Goal: Complete application form: Complete application form

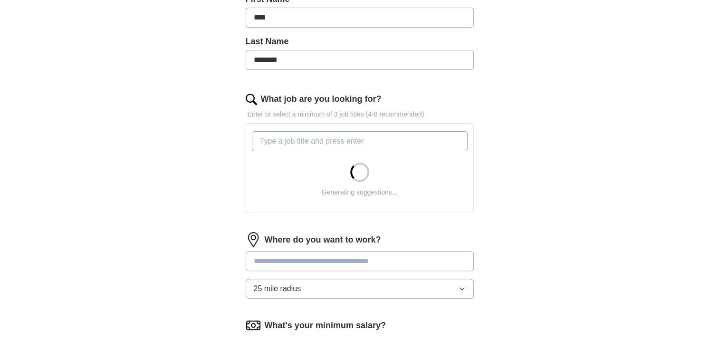
scroll to position [238, 0]
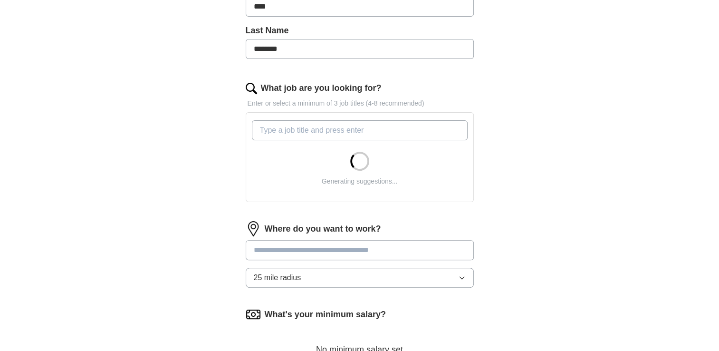
click at [357, 125] on input "What job are you looking for?" at bounding box center [360, 130] width 216 height 20
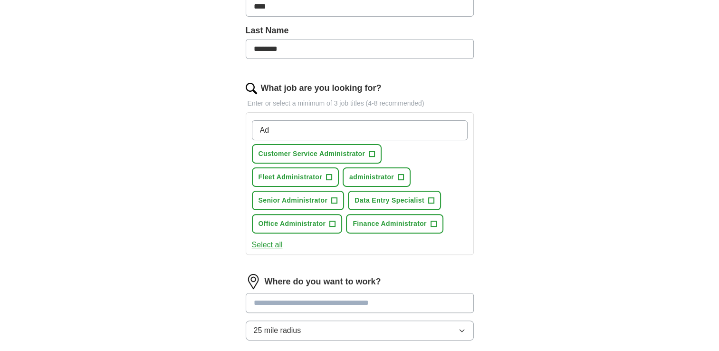
type input "Ad"
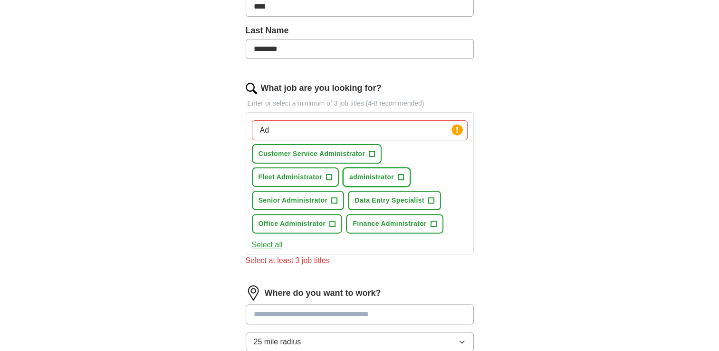
click at [401, 176] on span "+" at bounding box center [401, 178] width 6 height 8
click at [327, 174] on span "+" at bounding box center [329, 178] width 6 height 8
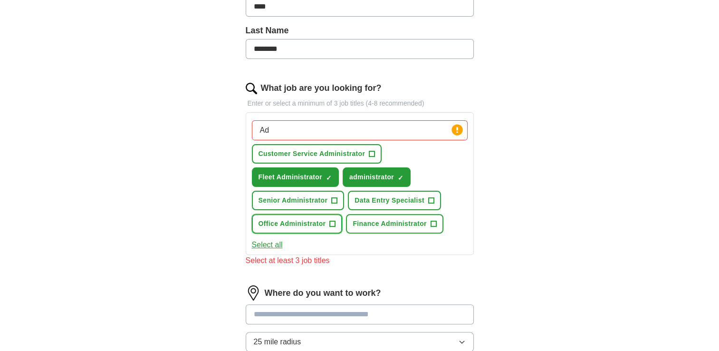
click at [330, 220] on span "+" at bounding box center [333, 224] width 6 height 8
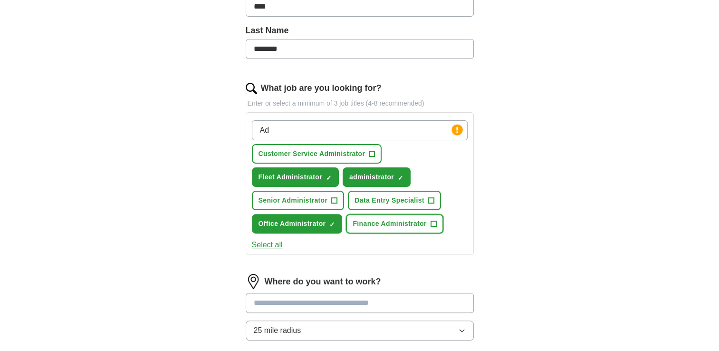
click at [401, 221] on span "Finance Administrator" at bounding box center [390, 224] width 74 height 10
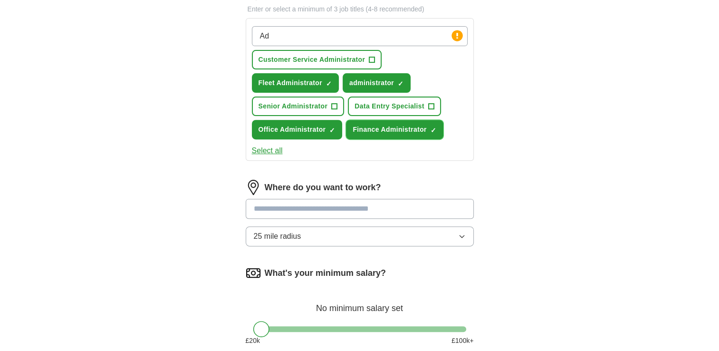
scroll to position [380, 0]
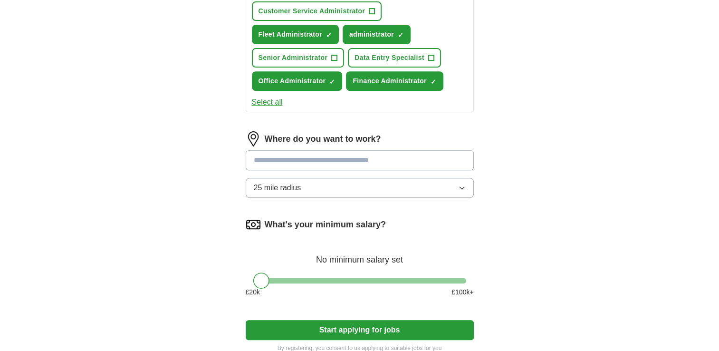
click at [344, 160] on input at bounding box center [360, 160] width 228 height 20
type input "****"
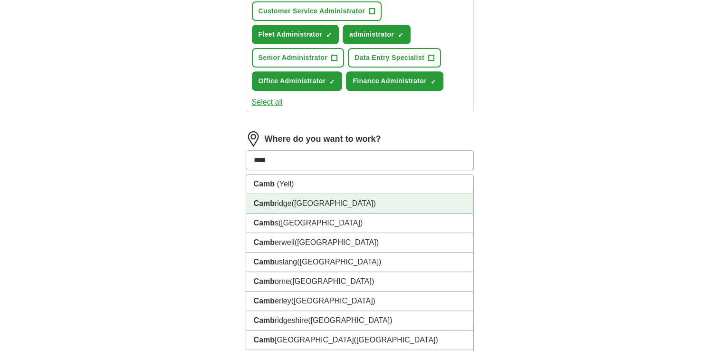
click at [346, 199] on span "([GEOGRAPHIC_DATA])" at bounding box center [334, 203] width 84 height 8
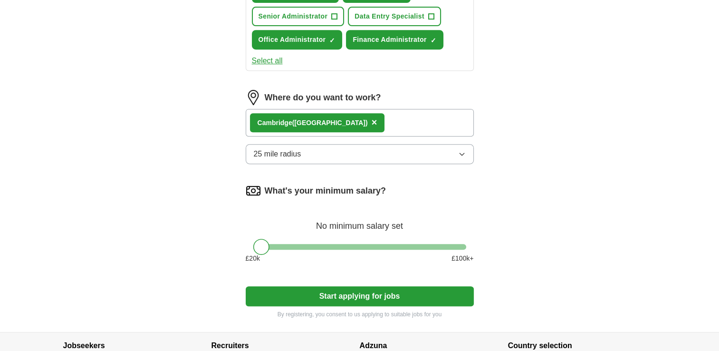
scroll to position [476, 0]
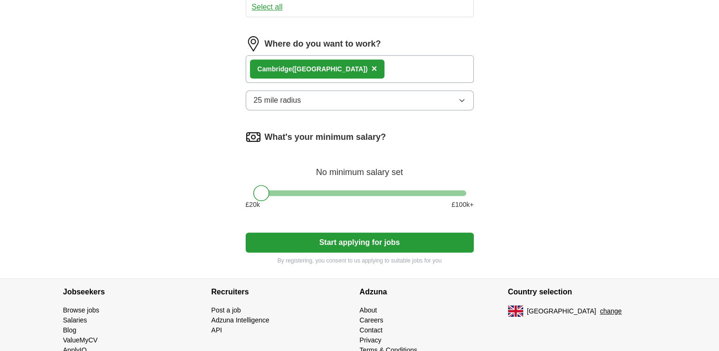
click at [291, 96] on span "25 mile radius" at bounding box center [278, 100] width 48 height 11
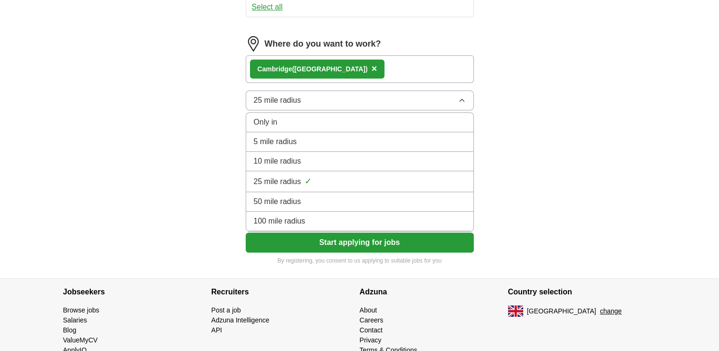
click at [285, 157] on span "10 mile radius" at bounding box center [278, 160] width 48 height 11
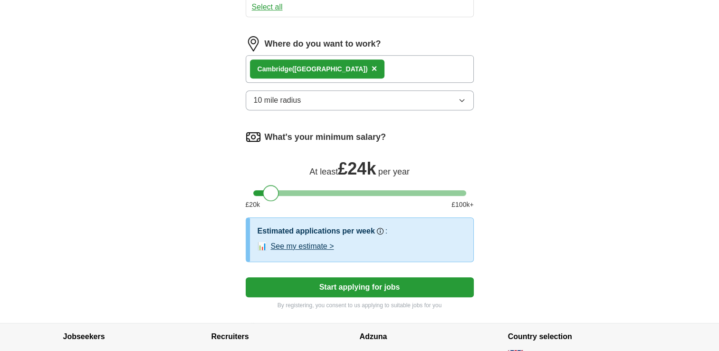
drag, startPoint x: 264, startPoint y: 192, endPoint x: 275, endPoint y: 192, distance: 10.9
click at [275, 192] on div at bounding box center [271, 193] width 16 height 16
click at [362, 283] on button "Start applying for jobs" at bounding box center [360, 287] width 228 height 20
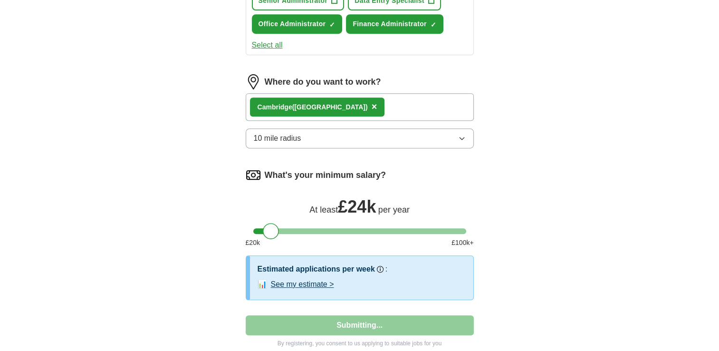
select select "**"
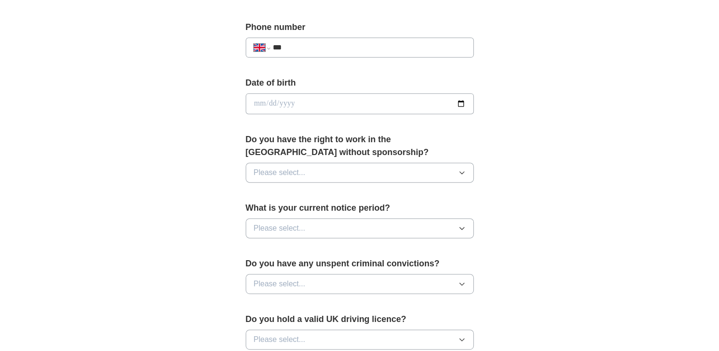
scroll to position [380, 0]
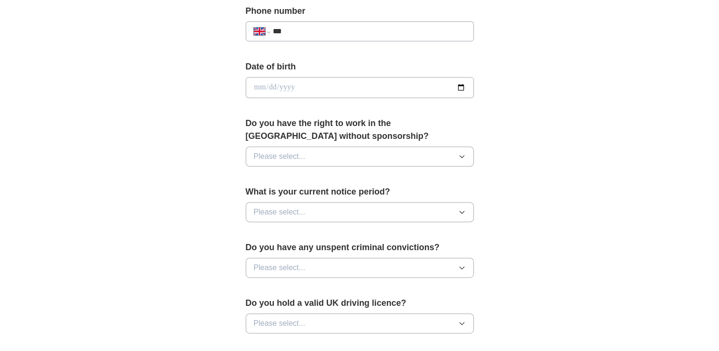
click at [311, 154] on button "Please select..." at bounding box center [360, 156] width 228 height 20
click at [286, 178] on div "Yes" at bounding box center [360, 178] width 212 height 11
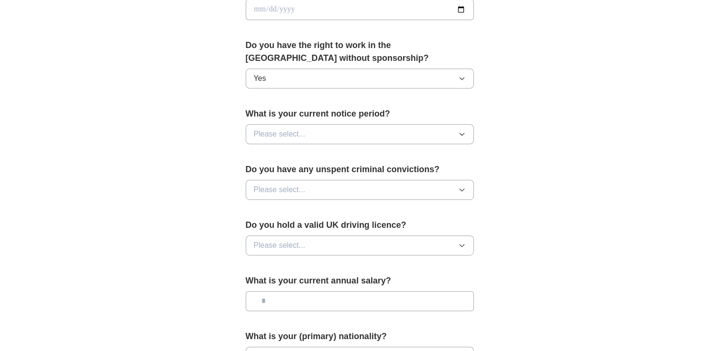
scroll to position [476, 0]
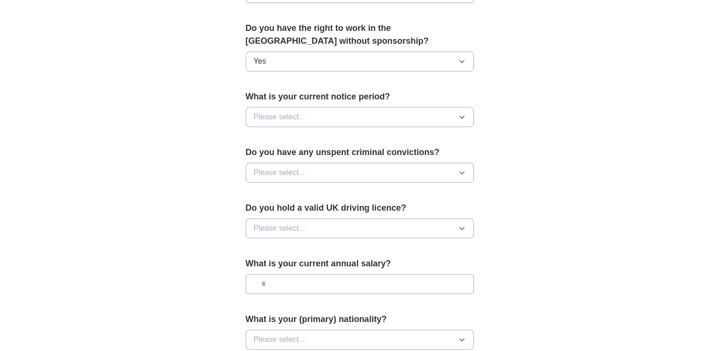
click at [300, 113] on span "Please select..." at bounding box center [280, 116] width 52 height 11
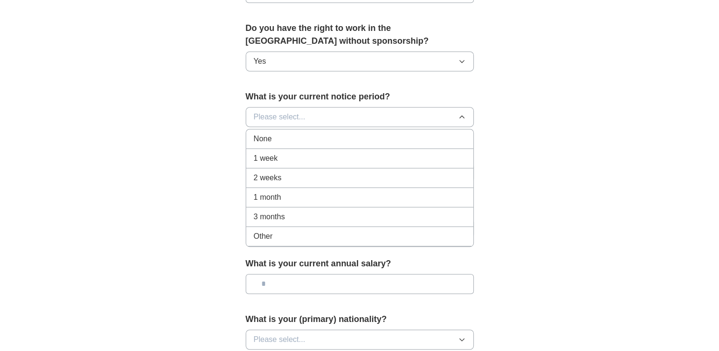
click at [270, 235] on span "Other" at bounding box center [263, 236] width 19 height 11
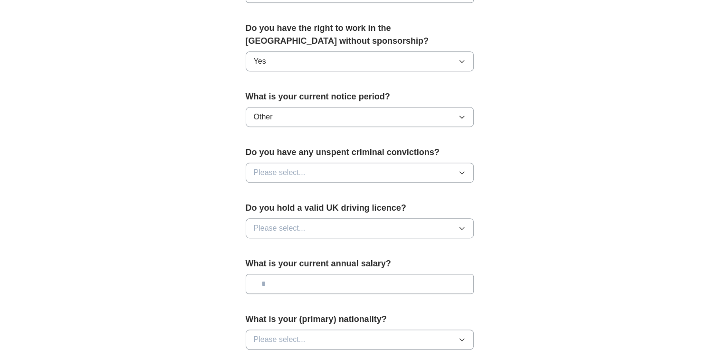
click at [282, 167] on span "Please select..." at bounding box center [280, 172] width 52 height 11
click at [264, 210] on div "No" at bounding box center [360, 213] width 212 height 11
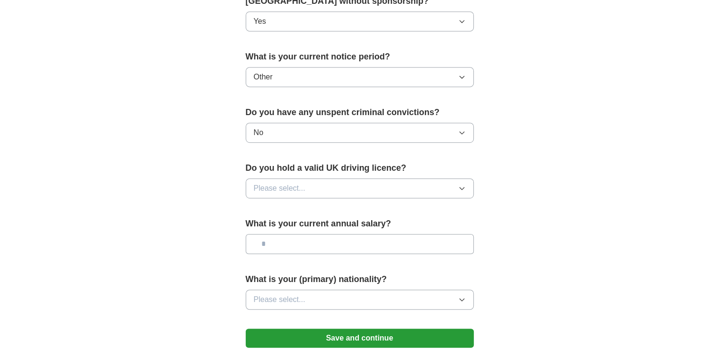
scroll to position [571, 0]
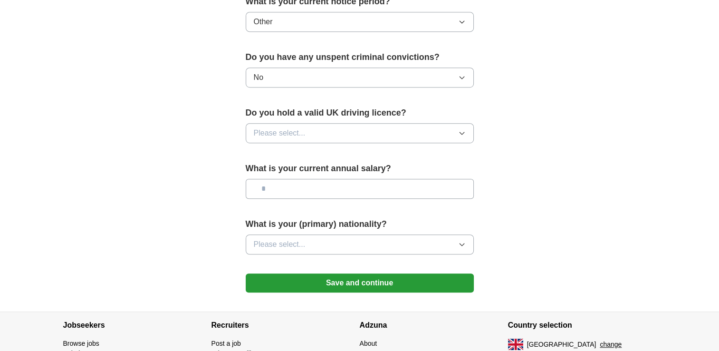
click at [268, 129] on span "Please select..." at bounding box center [280, 132] width 52 height 11
click at [261, 151] on span "Yes" at bounding box center [260, 154] width 12 height 11
click at [296, 184] on input "text" at bounding box center [360, 189] width 228 height 20
type input "*******"
click at [319, 239] on button "Please select..." at bounding box center [360, 244] width 228 height 20
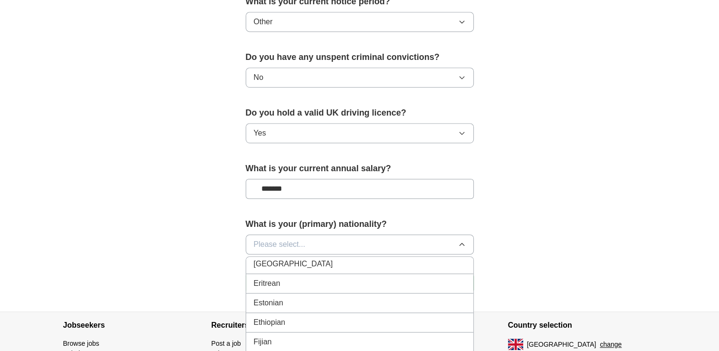
scroll to position [1141, 0]
click at [273, 328] on span "Finnish" at bounding box center [266, 333] width 25 height 11
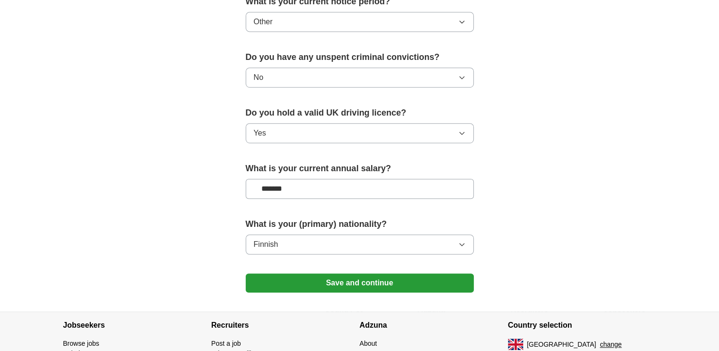
click at [388, 280] on button "Save and continue" at bounding box center [360, 282] width 228 height 19
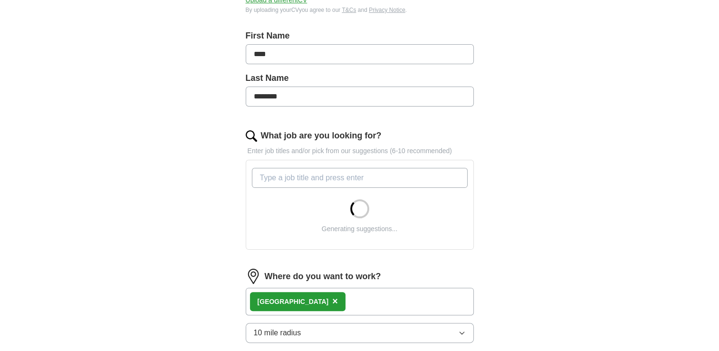
scroll to position [333, 0]
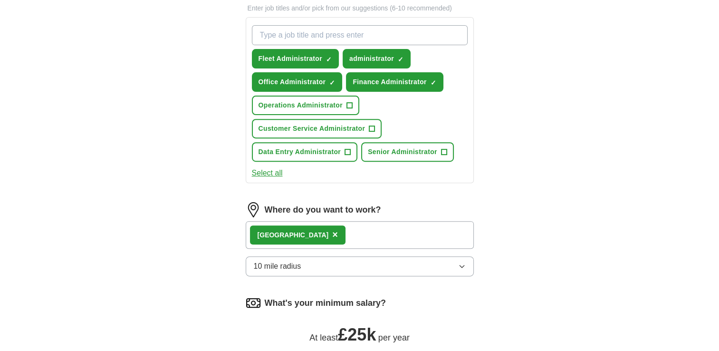
click at [272, 279] on form "Select a CV SaraPrenticeCV2025.docx 12/09/2025, 13:59 Upload a different CV By …" at bounding box center [360, 125] width 228 height 657
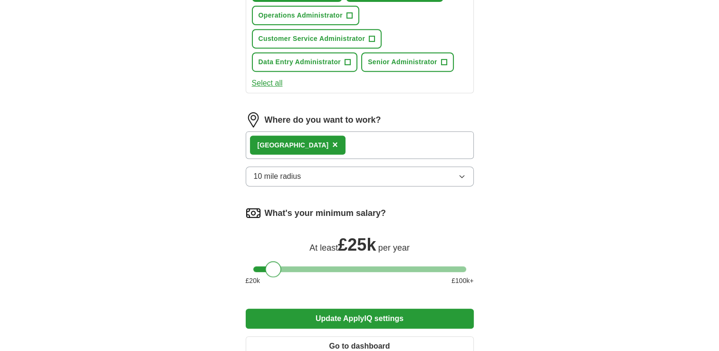
scroll to position [428, 0]
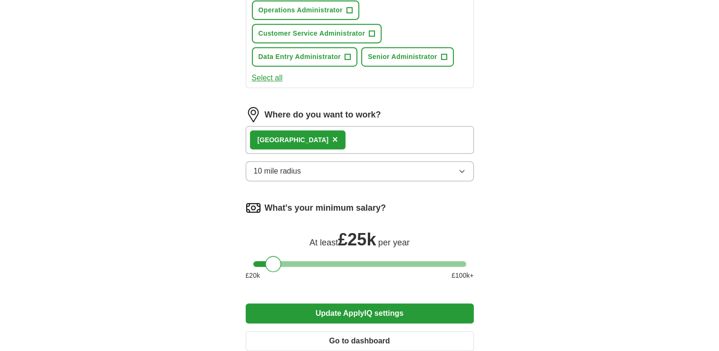
click at [371, 313] on button "Update ApplyIQ settings" at bounding box center [360, 313] width 228 height 20
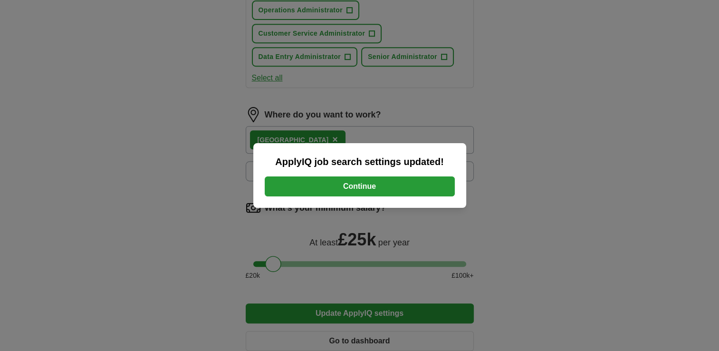
click at [373, 185] on button "Continue" at bounding box center [360, 186] width 190 height 20
